Goal: Task Accomplishment & Management: Manage account settings

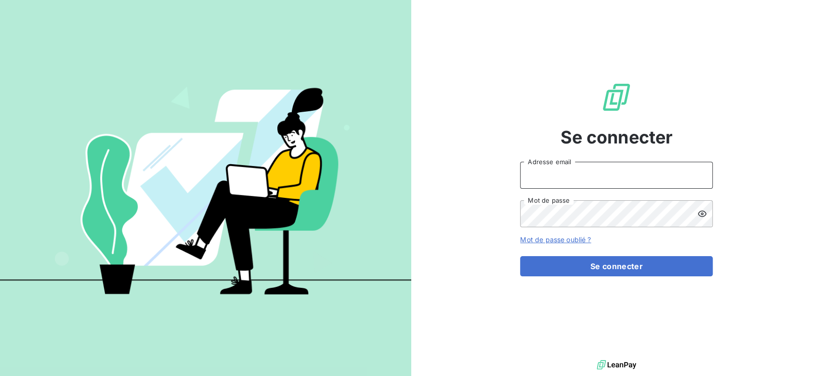
click at [615, 179] on input "Adresse email" at bounding box center [616, 175] width 193 height 27
type input "[PERSON_NAME][EMAIL_ADDRESS][DOMAIN_NAME]"
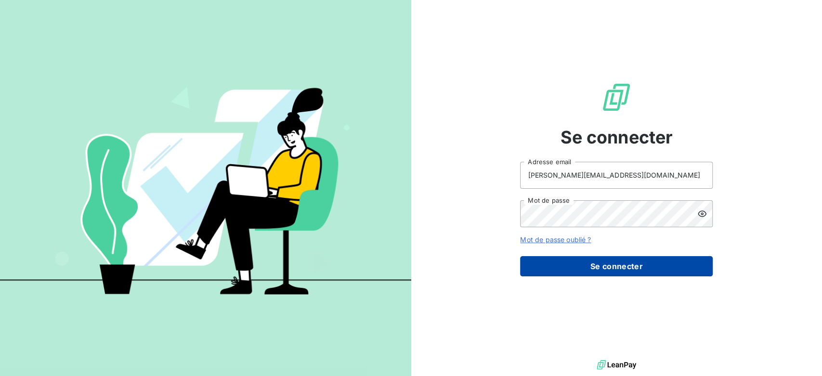
click at [615, 269] on button "Se connecter" at bounding box center [616, 266] width 193 height 20
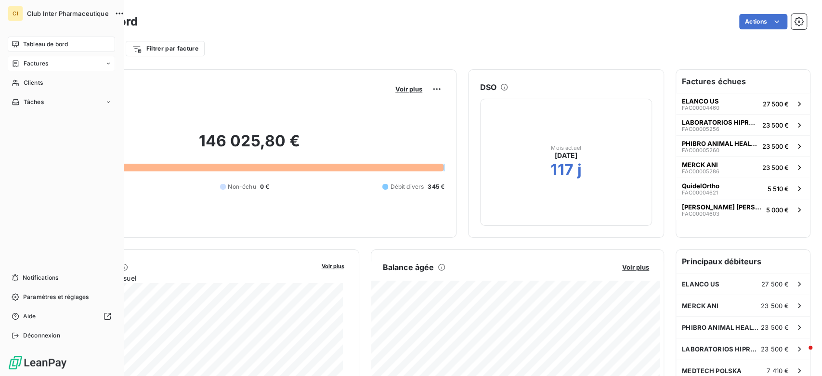
click at [39, 60] on span "Factures" at bounding box center [36, 63] width 25 height 9
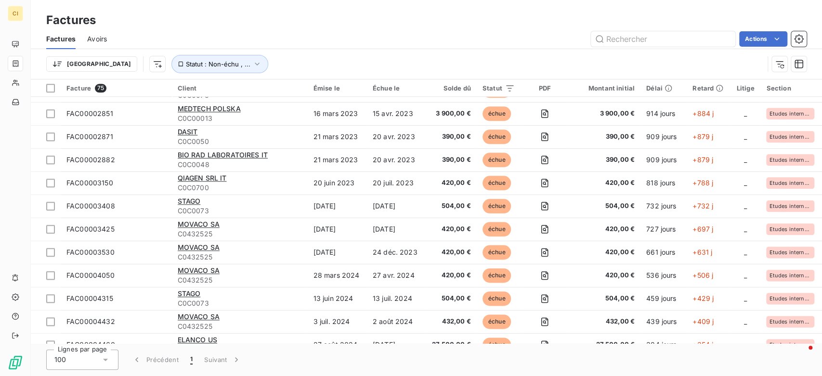
scroll to position [738, 0]
